Goal: Task Accomplishment & Management: Use online tool/utility

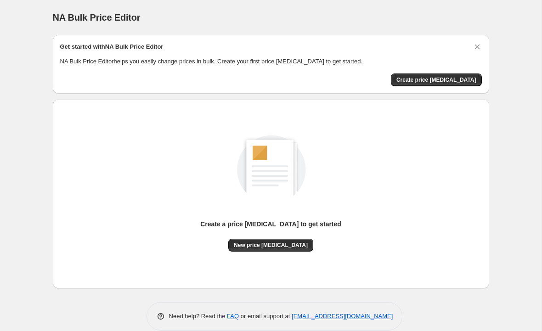
click at [463, 82] on span "Create price [MEDICAL_DATA]" at bounding box center [436, 79] width 80 height 7
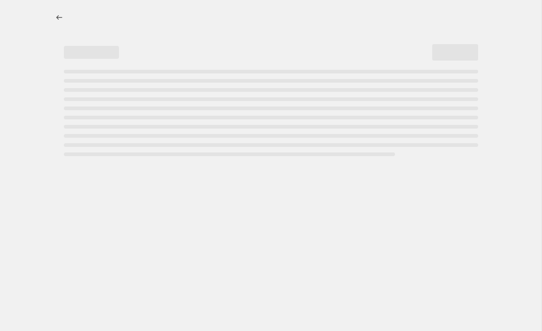
select select "percentage"
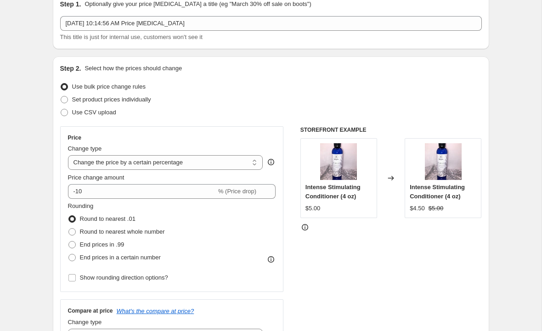
scroll to position [43, 0]
click at [64, 100] on span at bounding box center [64, 99] width 7 height 7
click at [61, 96] on input "Set product prices individually" at bounding box center [61, 96] width 0 height 0
radio input "true"
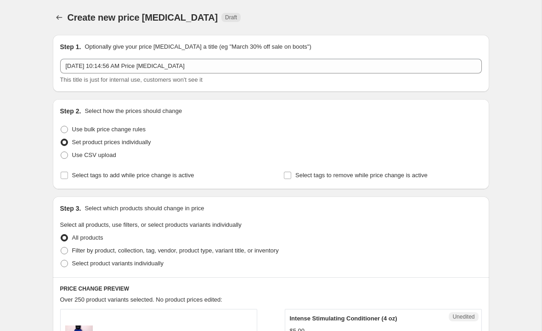
scroll to position [-2, 0]
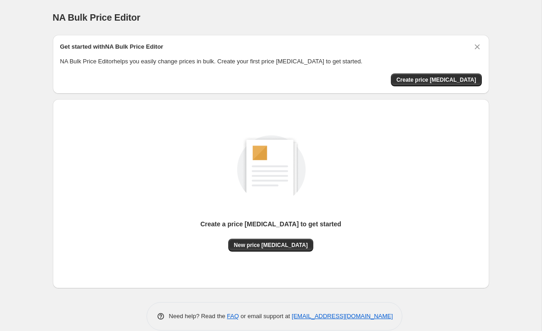
click at [297, 248] on span "New price [MEDICAL_DATA]" at bounding box center [271, 245] width 74 height 7
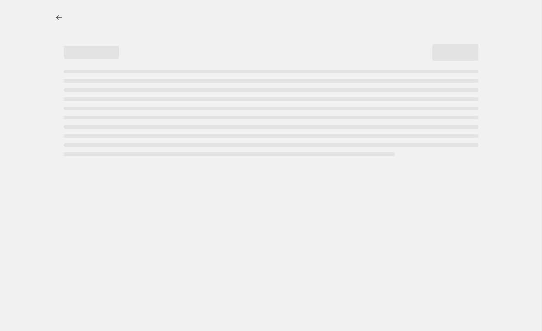
select select "percentage"
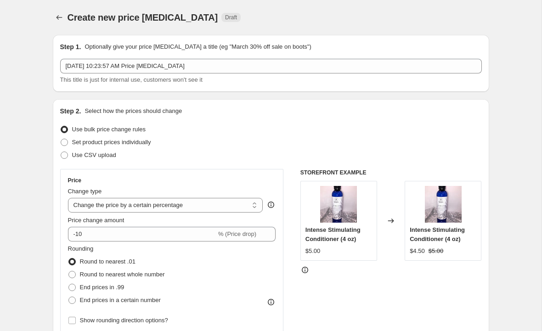
click at [62, 154] on span at bounding box center [64, 155] width 7 height 7
click at [61, 152] on input "Use CSV upload" at bounding box center [61, 152] width 0 height 0
radio input "true"
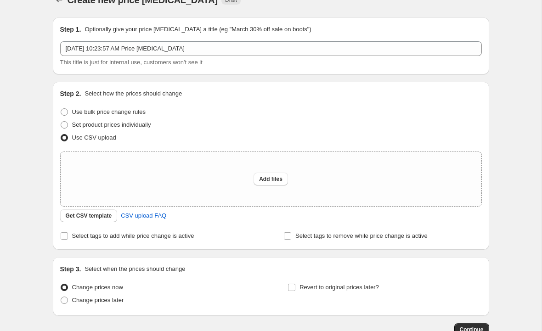
scroll to position [18, 0]
click at [70, 214] on span "Get CSV template" at bounding box center [89, 215] width 46 height 7
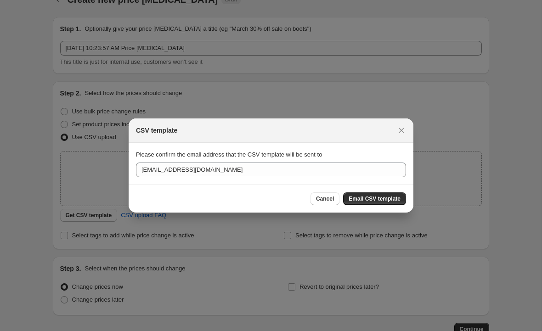
click at [385, 204] on button "Email CSV template" at bounding box center [374, 198] width 63 height 13
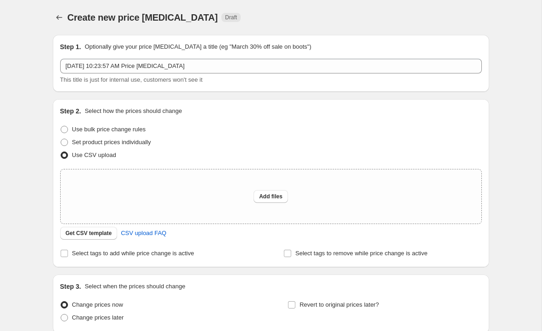
scroll to position [0, 0]
